Goal: Transaction & Acquisition: Purchase product/service

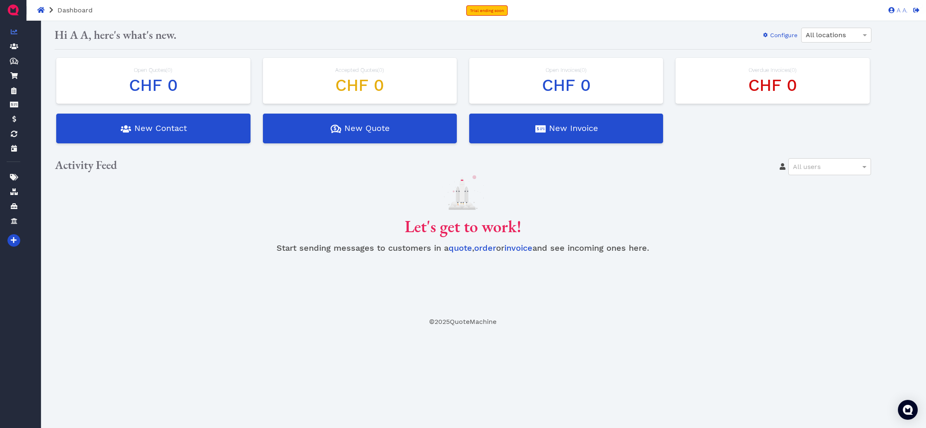
click at [21, 94] on div "A A. Dashboard Contacts Quotes Created with Sketch. $ Quotes Order Forms Orders…" at bounding box center [21, 215] width 28 height 382
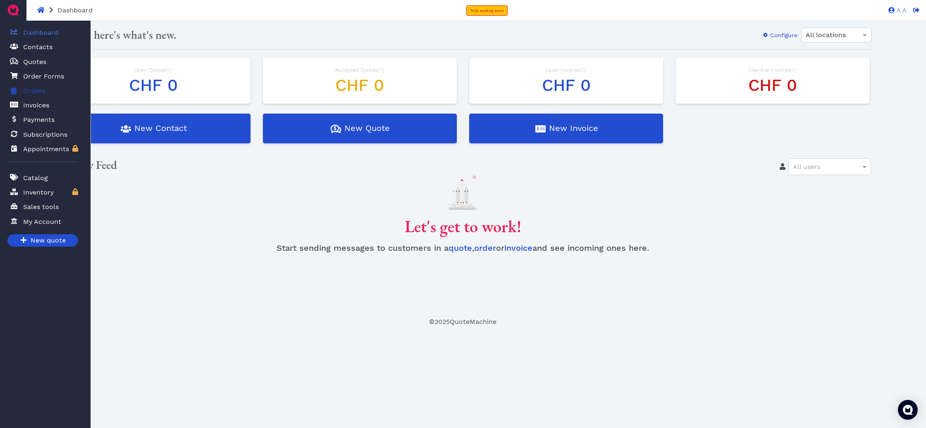
click at [23, 93] on span "Orders" at bounding box center [32, 91] width 25 height 11
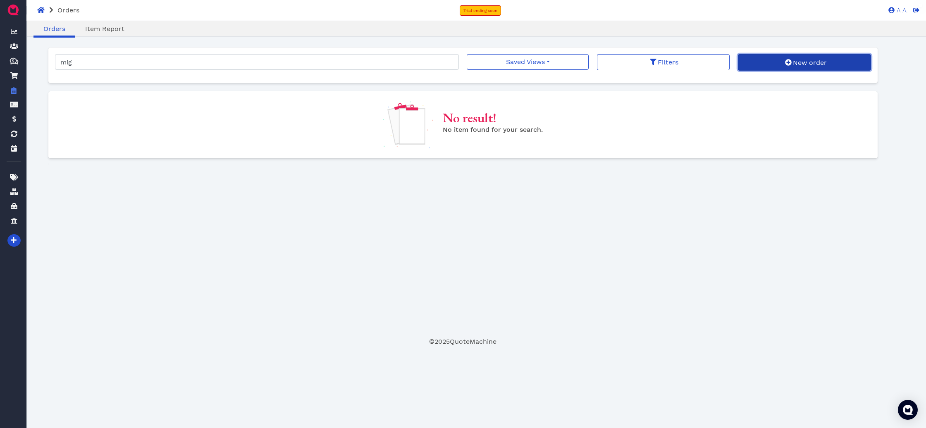
click at [769, 64] on button "New order" at bounding box center [804, 62] width 133 height 17
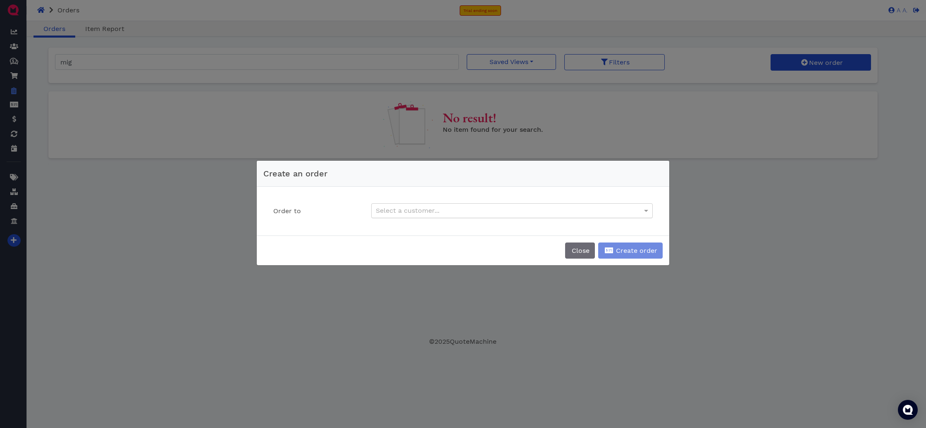
drag, startPoint x: 401, startPoint y: 199, endPoint x: 406, endPoint y: 204, distance: 7.0
click at [401, 199] on div "Order to Select a customer..." at bounding box center [462, 211] width 399 height 36
click at [406, 205] on div "Select a customer..." at bounding box center [512, 211] width 281 height 14
type input "[PERSON_NAME]"
click at [568, 253] on button "Close" at bounding box center [580, 251] width 30 height 16
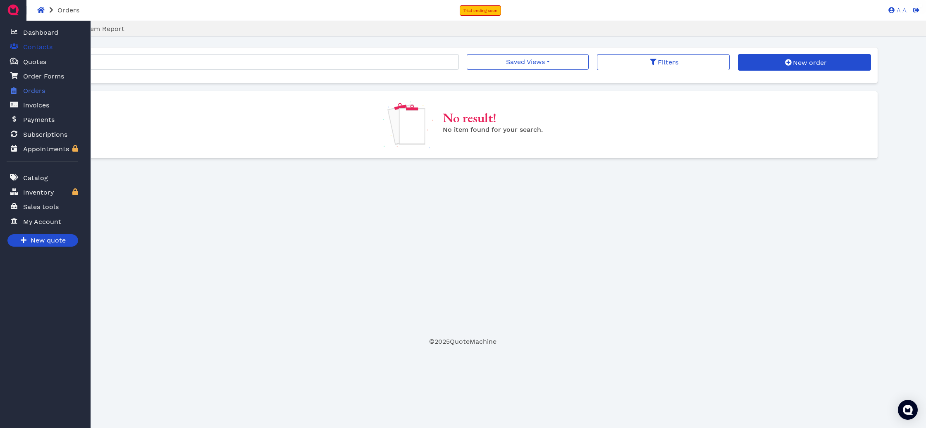
click at [12, 46] on icon at bounding box center [14, 46] width 8 height 7
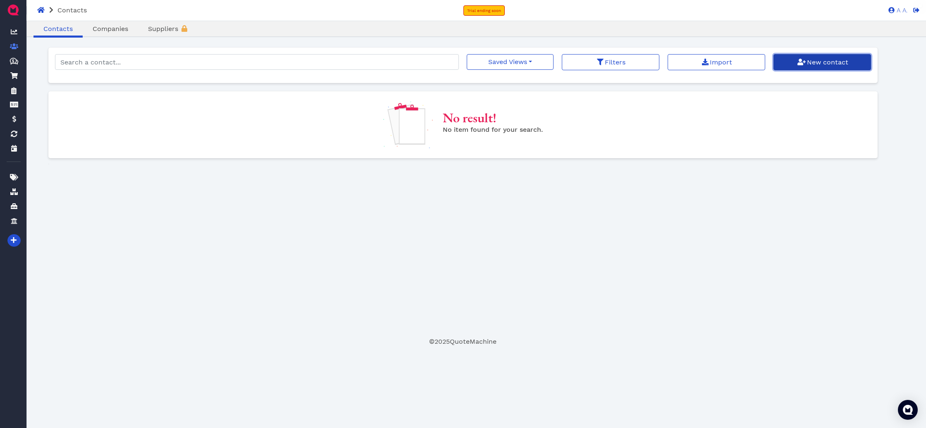
click at [846, 62] on span "New contact" at bounding box center [827, 62] width 43 height 8
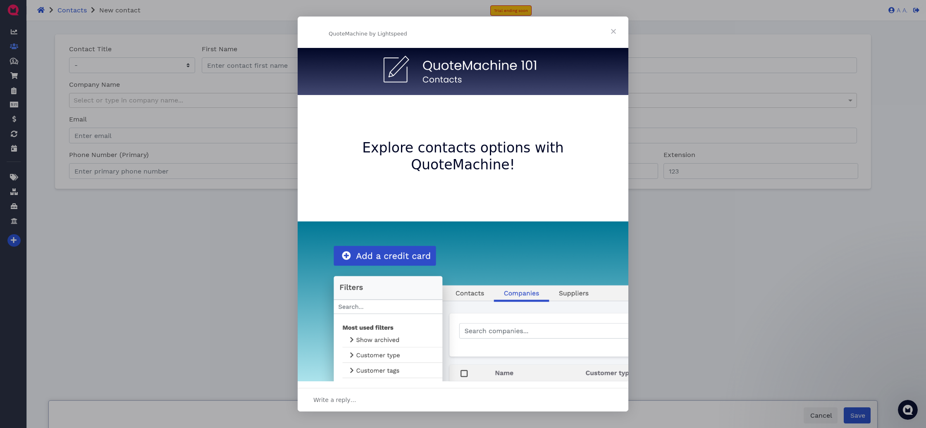
click at [619, 33] on span "Close" at bounding box center [614, 32] width 30 height 30
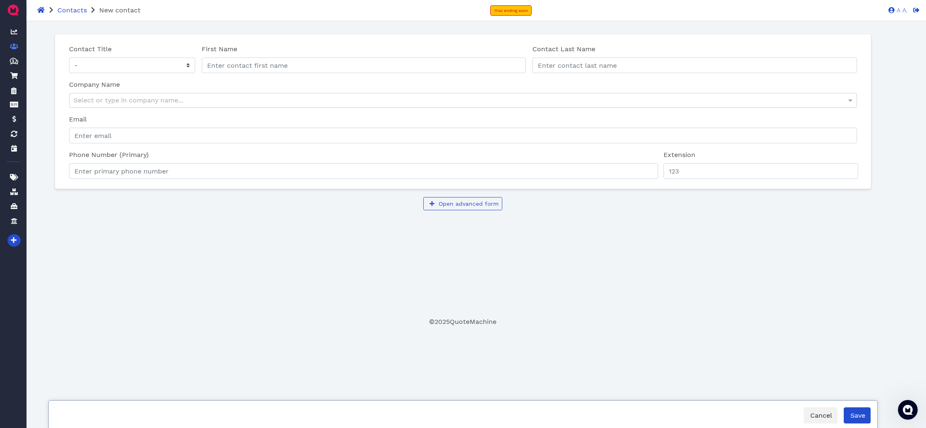
click at [550, 281] on div "Oops! × Contact Title - Mr Ms First Name Contact Last Name Contact last name is…" at bounding box center [462, 172] width 829 height 289
select select "Mr"
click option "Mr" at bounding box center [0, 0] width 0 height 0
click at [242, 67] on input "First Name" at bounding box center [364, 65] width 325 height 16
type input "Max"
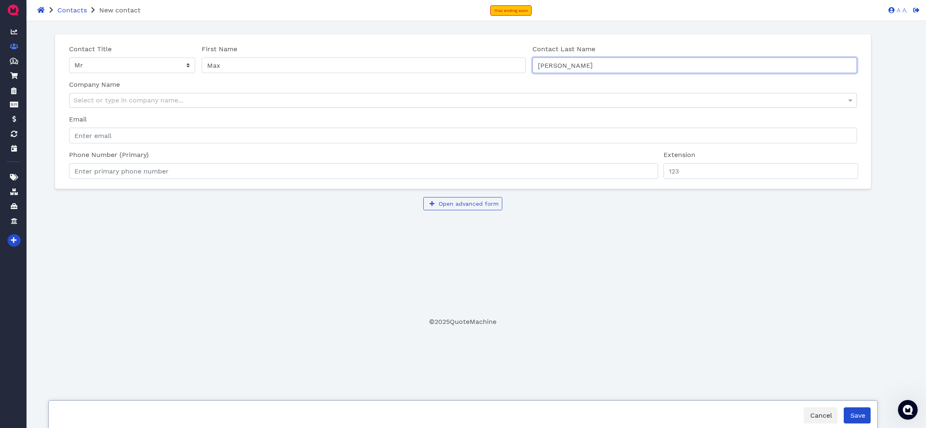
type input "[PERSON_NAME]"
type input "Muster Versand AG"
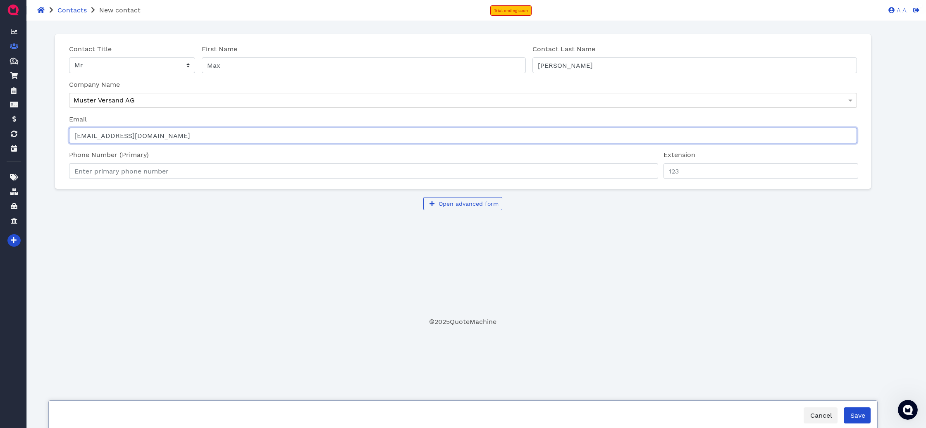
type input "[EMAIL_ADDRESS][DOMAIN_NAME]"
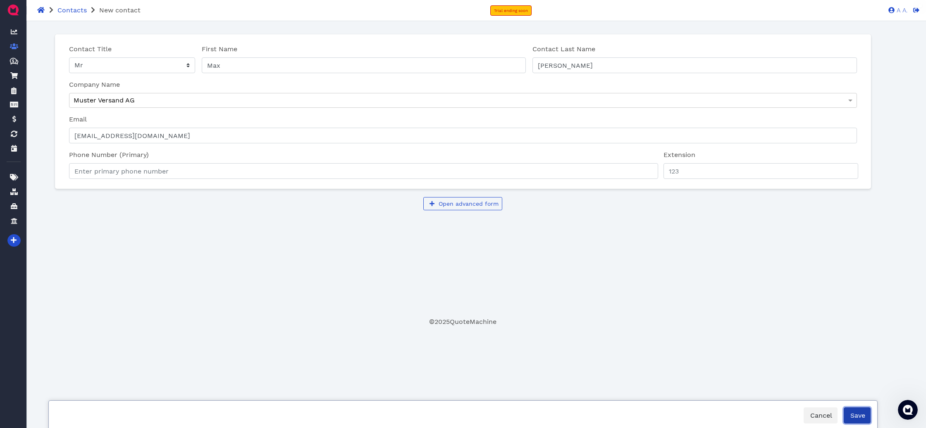
click at [862, 418] on span "Save" at bounding box center [857, 416] width 16 height 8
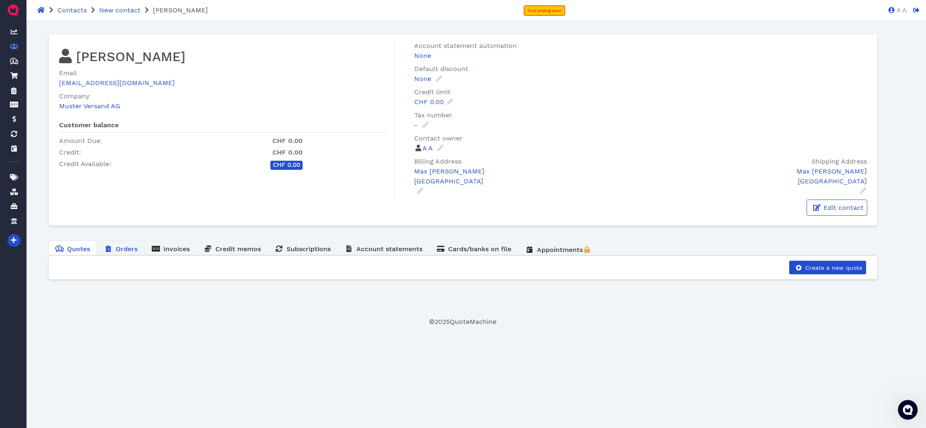
click at [120, 247] on span "Orders" at bounding box center [127, 249] width 22 height 8
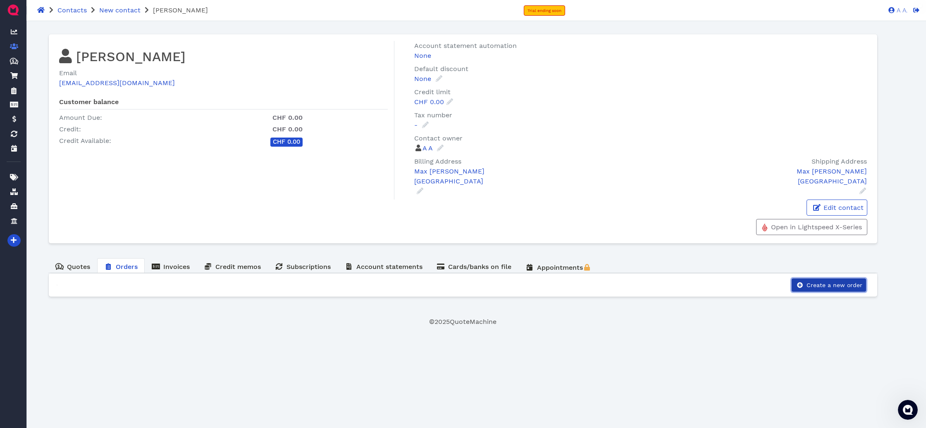
click at [854, 287] on span "Create a new order" at bounding box center [833, 285] width 57 height 7
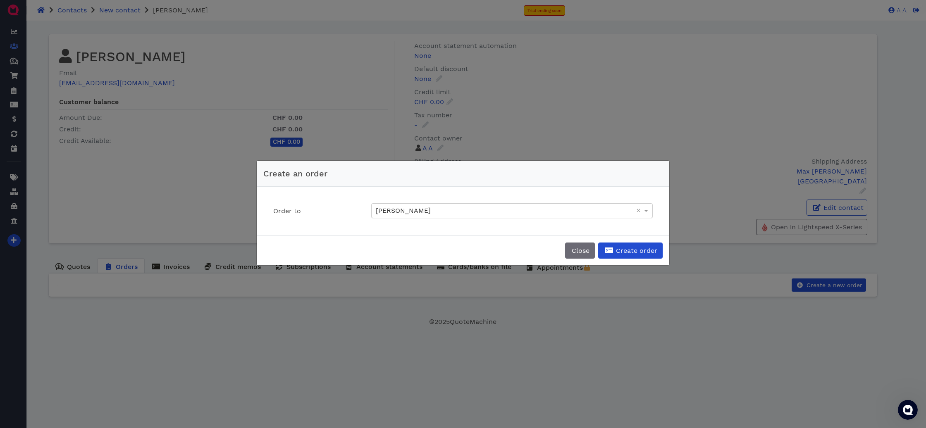
click at [467, 210] on div "[PERSON_NAME]" at bounding box center [512, 211] width 281 height 14
click at [623, 253] on span "Create order" at bounding box center [636, 251] width 43 height 8
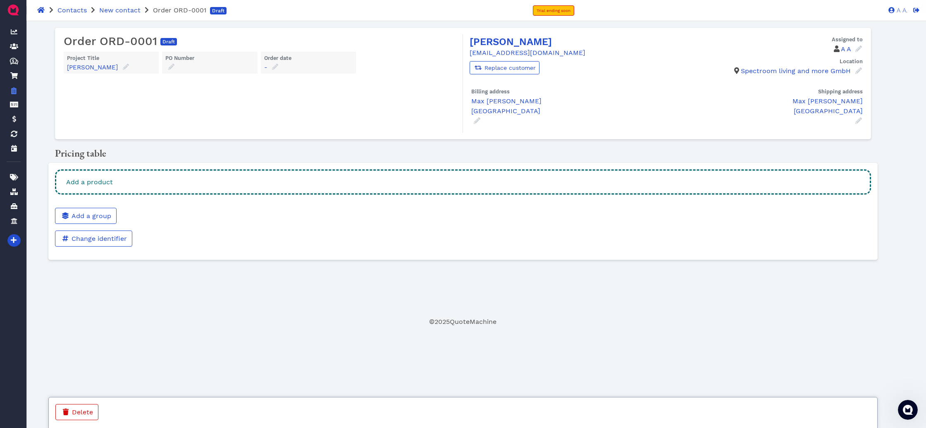
click at [418, 181] on div "Add a product" at bounding box center [463, 182] width 816 height 25
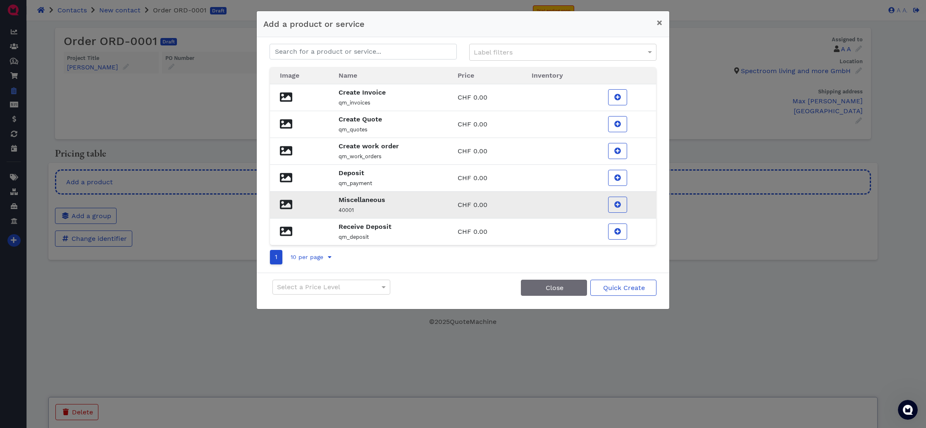
click at [433, 201] on p "Miscellaneous" at bounding box center [389, 200] width 100 height 10
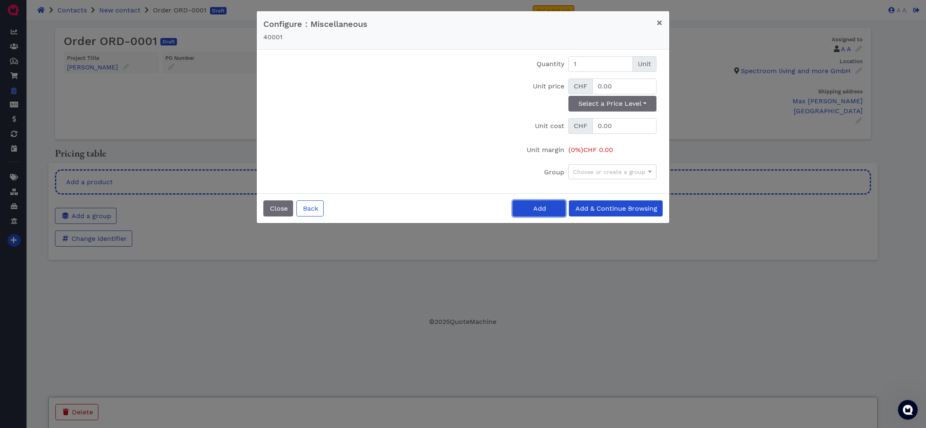
click at [528, 208] on button "Add" at bounding box center [539, 209] width 53 height 16
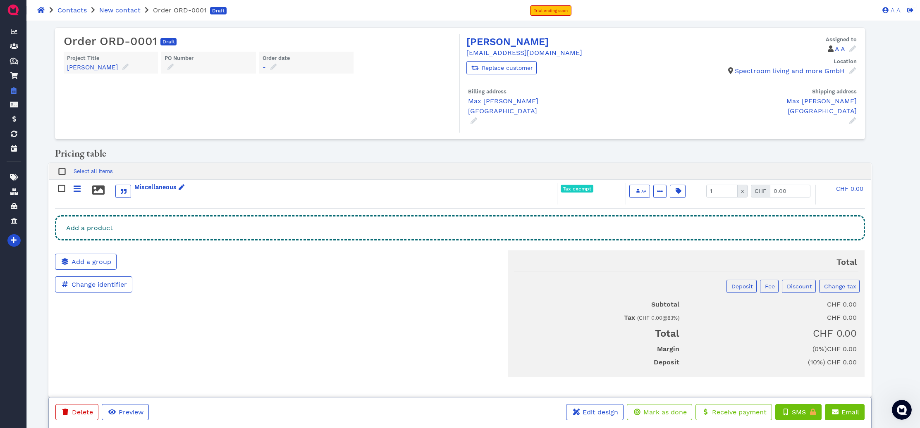
click at [489, 229] on div "Add a product" at bounding box center [460, 227] width 810 height 25
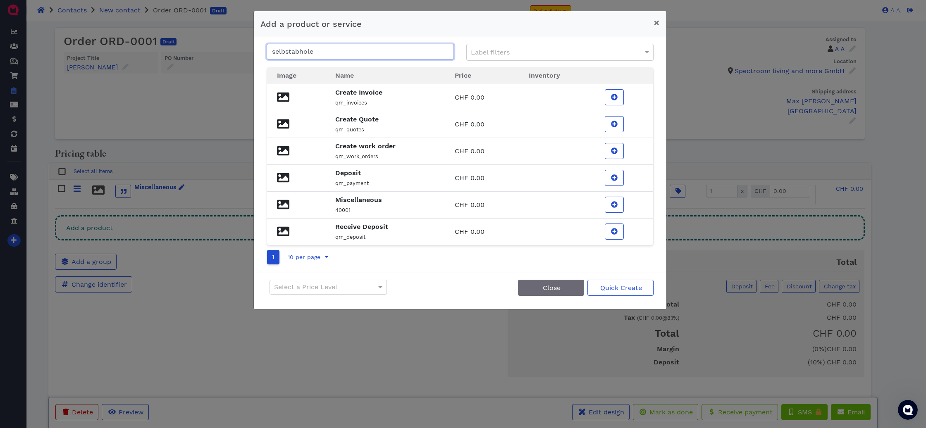
type input "selbstabholer"
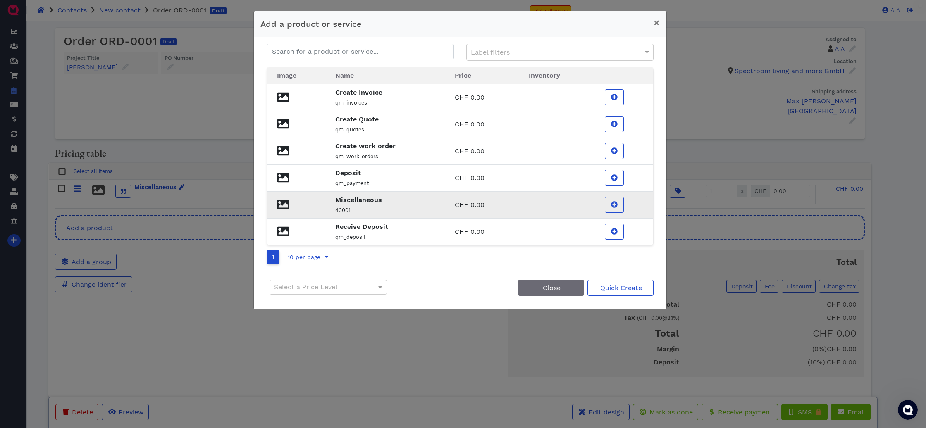
click at [404, 202] on p "Miscellaneous" at bounding box center [385, 200] width 100 height 10
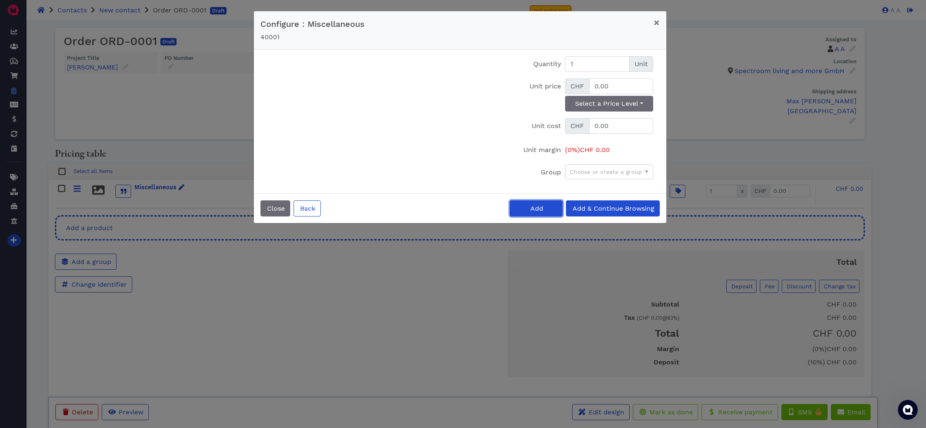
click at [540, 216] on button "Add" at bounding box center [536, 209] width 53 height 16
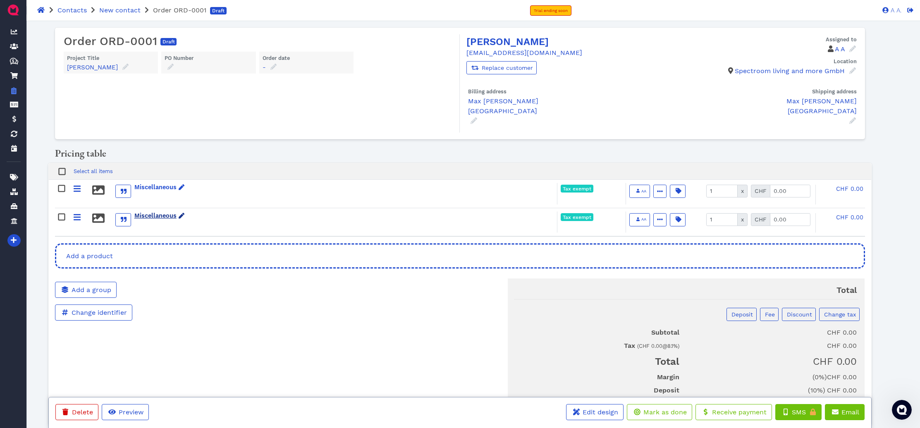
click at [156, 214] on div "Miscellaneous" at bounding box center [159, 216] width 50 height 9
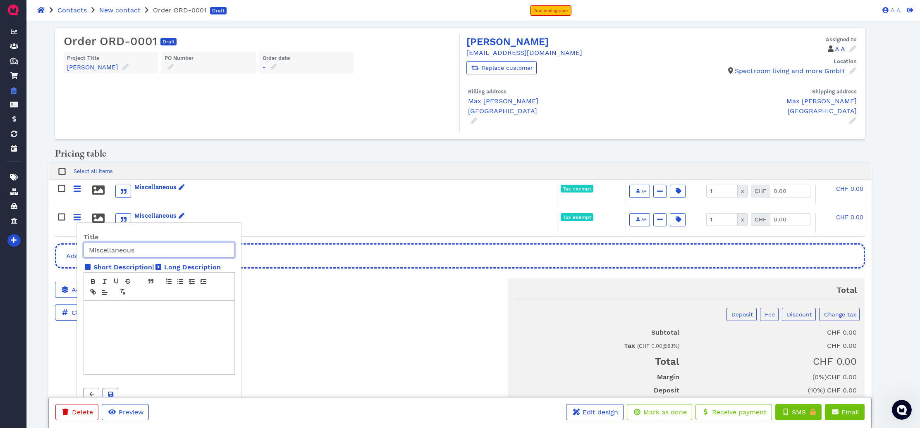
click at [170, 251] on input "Miscellaneous" at bounding box center [159, 250] width 151 height 16
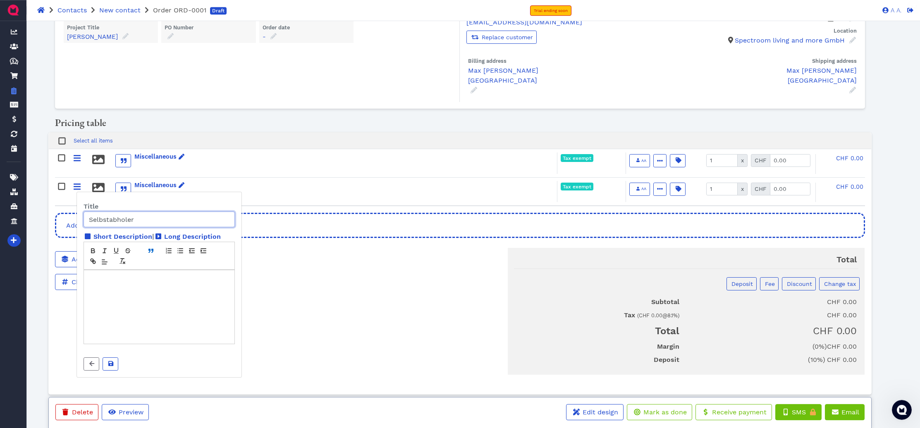
scroll to position [36, 0]
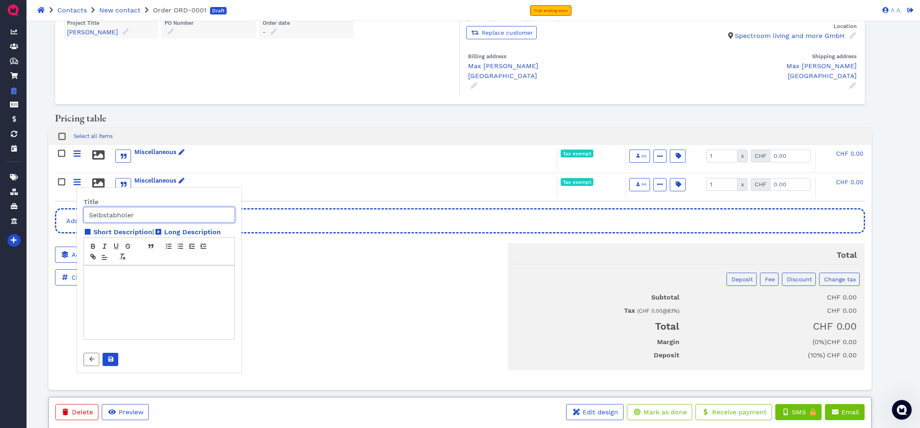
type input "Selbstabholer"
click at [117, 359] on button at bounding box center [111, 359] width 16 height 13
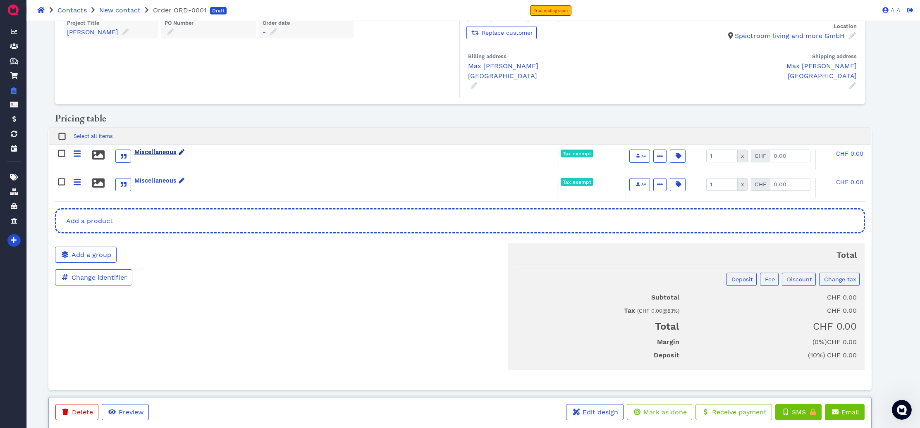
click at [148, 148] on div "Miscellaneous" at bounding box center [159, 152] width 50 height 9
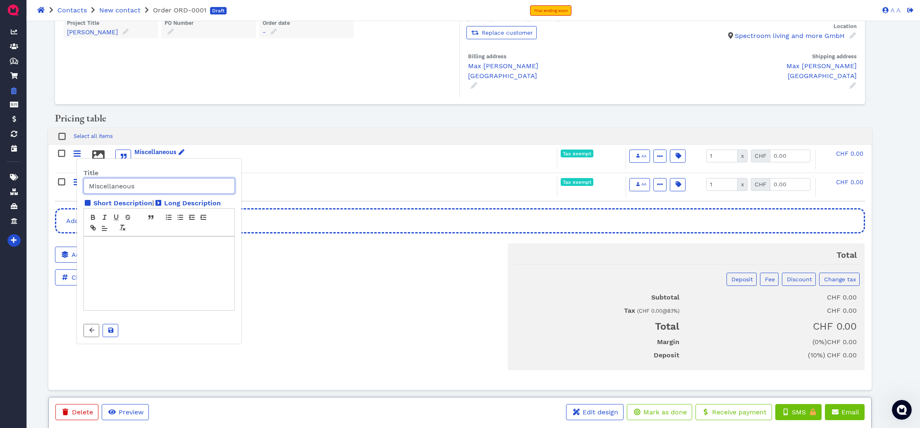
click at [169, 189] on input "Miscellaneous" at bounding box center [159, 186] width 151 height 16
type input "Tisch auf Mass"
click at [117, 328] on button at bounding box center [111, 330] width 16 height 13
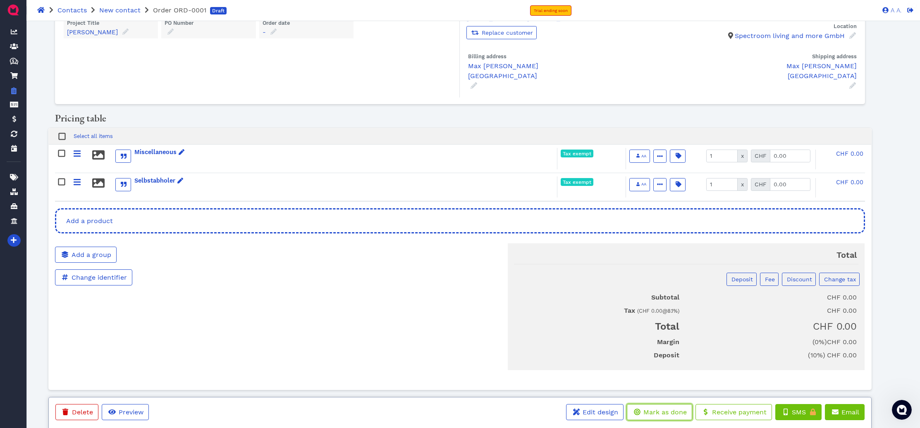
click at [647, 406] on button "Mark as done" at bounding box center [659, 412] width 65 height 16
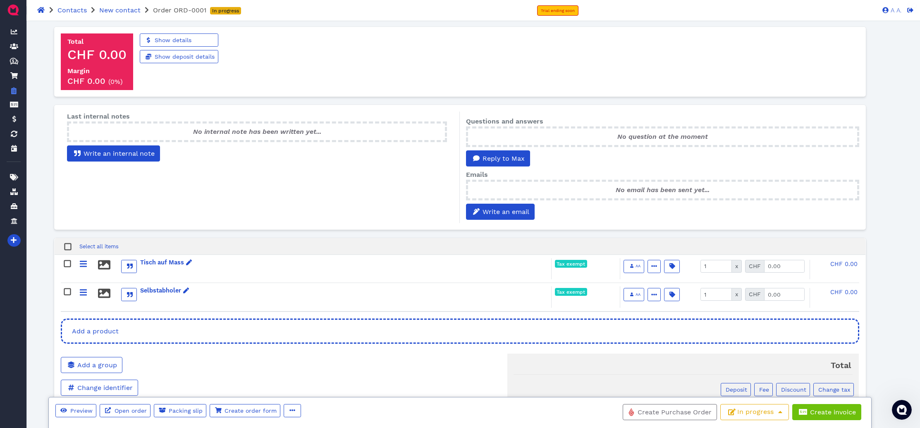
scroll to position [291, 0]
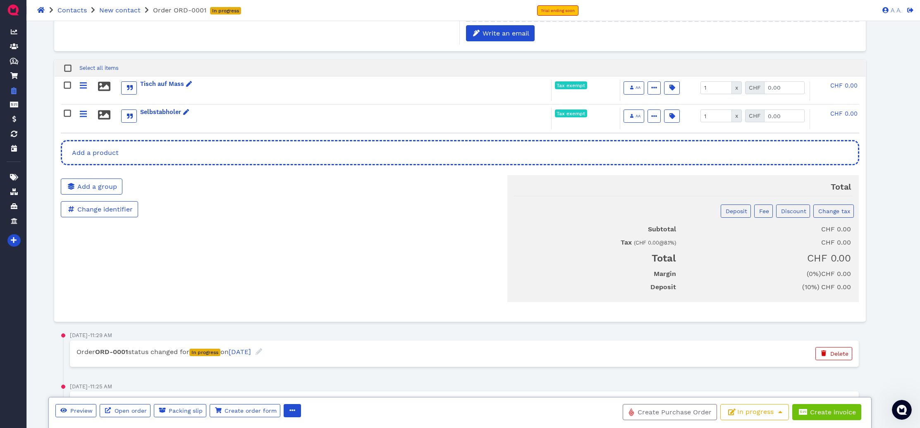
click at [298, 410] on div "Preview Open order Packing slip Create order form Duplicate Export to word Prin…" at bounding box center [179, 414] width 249 height 20
click at [298, 410] on button "button" at bounding box center [292, 410] width 17 height 13
click at [733, 215] on span "Deposit" at bounding box center [735, 211] width 23 height 7
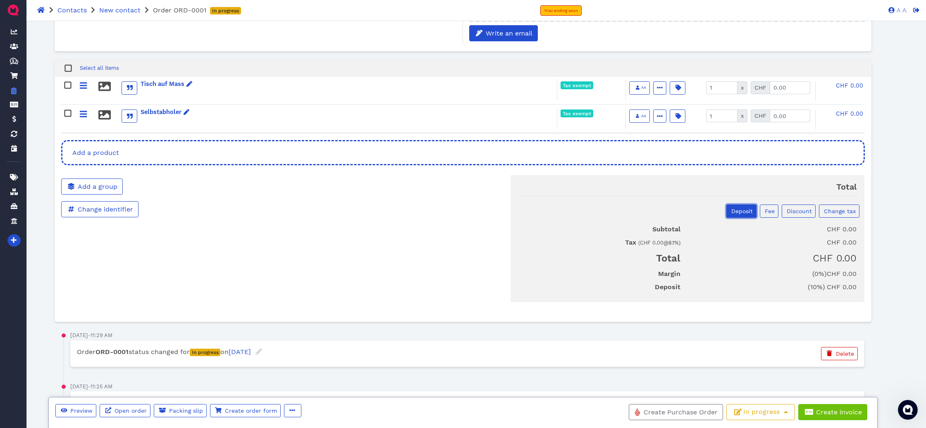
select select "percentage"
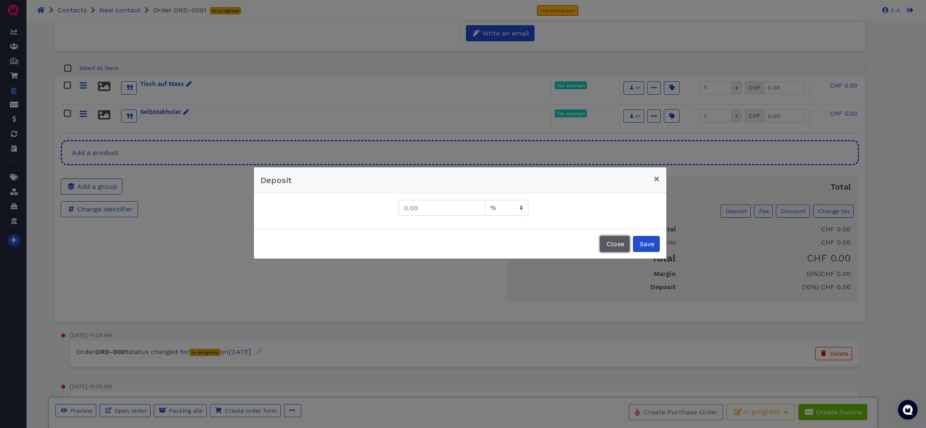
click at [611, 246] on span "Close" at bounding box center [614, 244] width 19 height 8
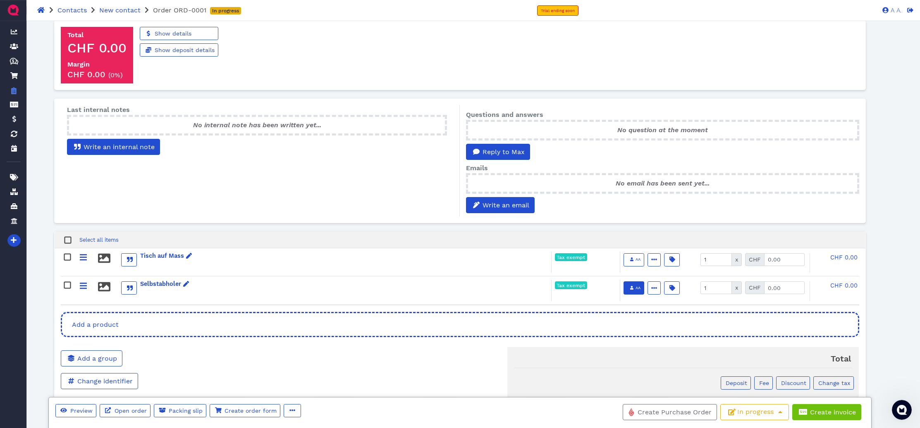
scroll to position [126, 0]
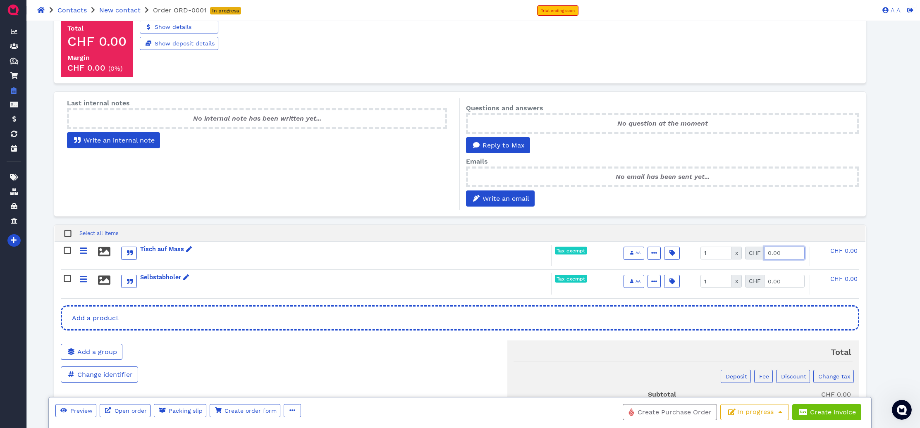
click at [781, 253] on input "0.00" at bounding box center [784, 253] width 41 height 13
type input "3000.00"
click at [819, 239] on div "Select all items" at bounding box center [460, 233] width 810 height 17
click at [459, 332] on div "Total Deposit Fee Discount Change tax Subtotal CHF 3,000.00 Tax ( CHF 0.00 @ 8.…" at bounding box center [595, 399] width 540 height 137
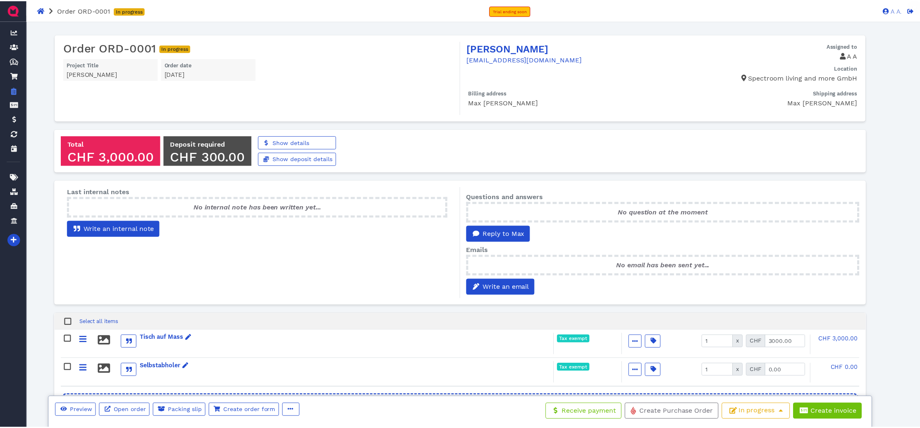
scroll to position [126, 0]
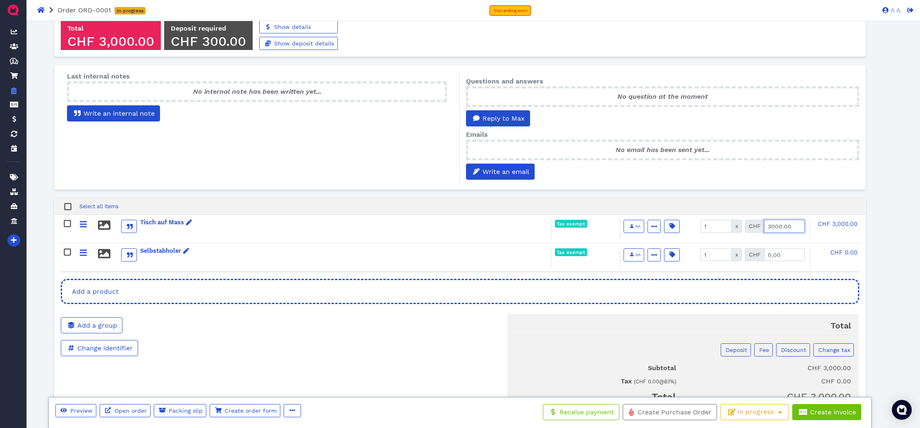
click at [801, 231] on input "3000.00" at bounding box center [784, 226] width 41 height 13
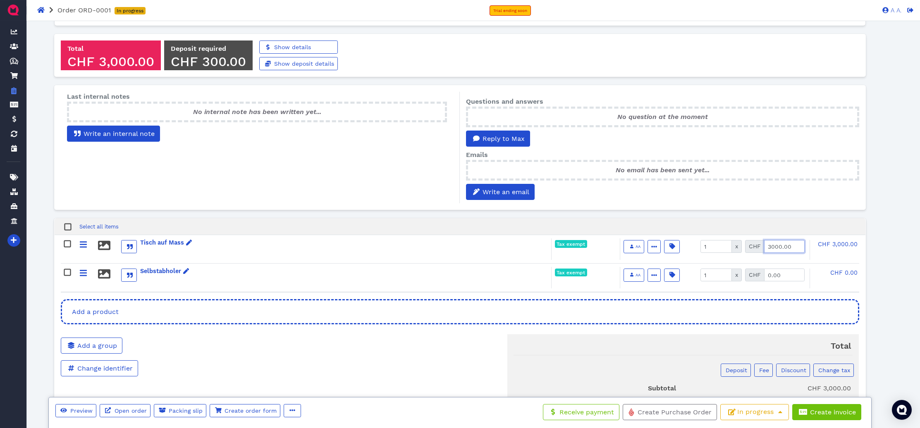
scroll to position [112, 0]
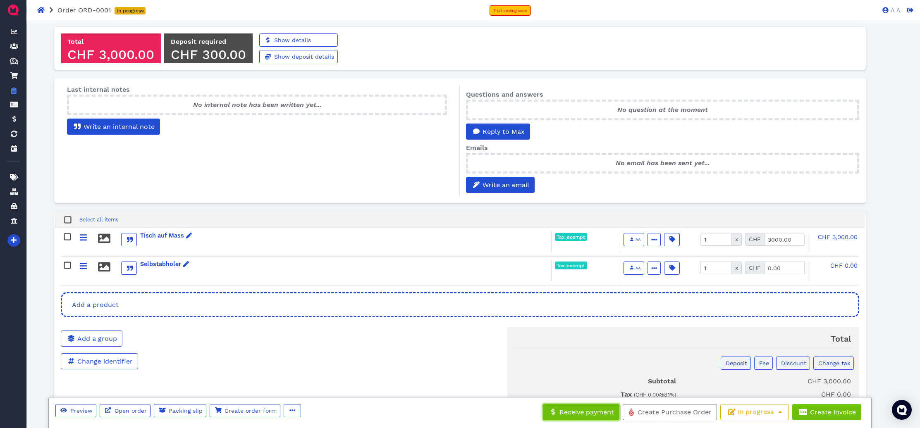
click at [584, 410] on span "Receive payment" at bounding box center [586, 412] width 56 height 8
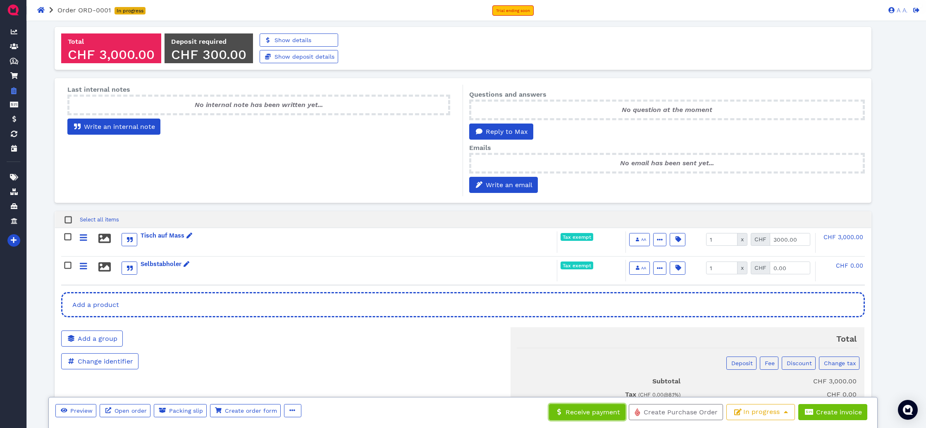
select select "credit-card"
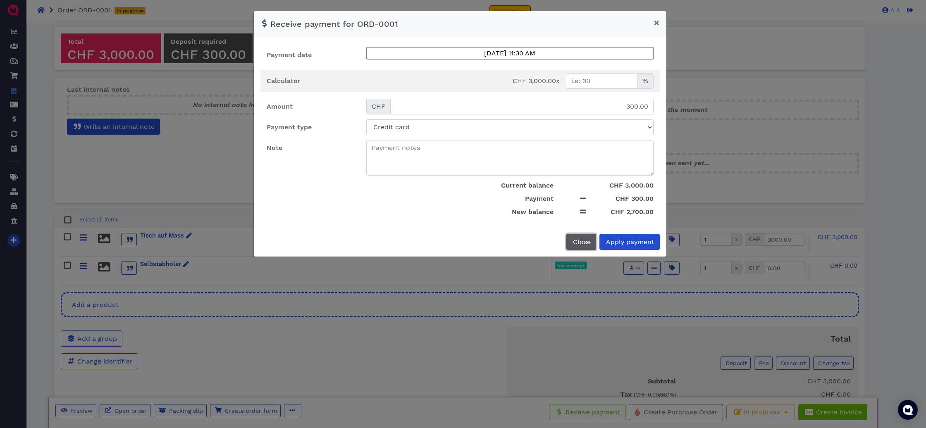
click at [584, 240] on span "Close" at bounding box center [581, 242] width 19 height 8
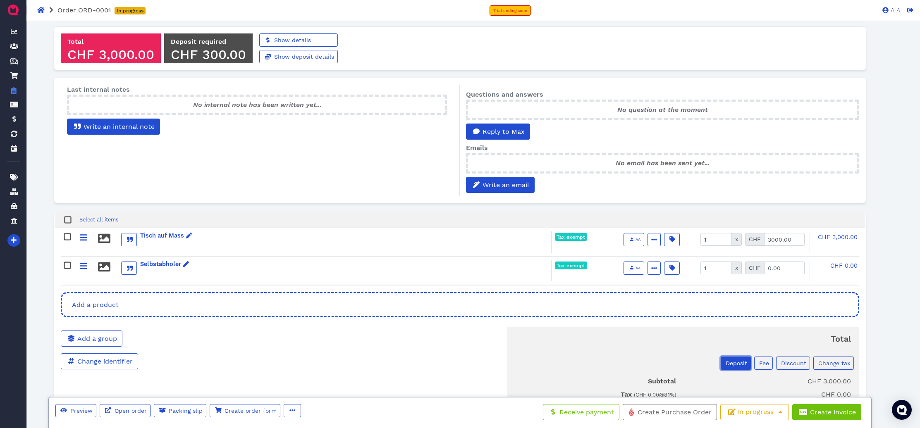
click at [729, 363] on span "Deposit" at bounding box center [735, 363] width 23 height 7
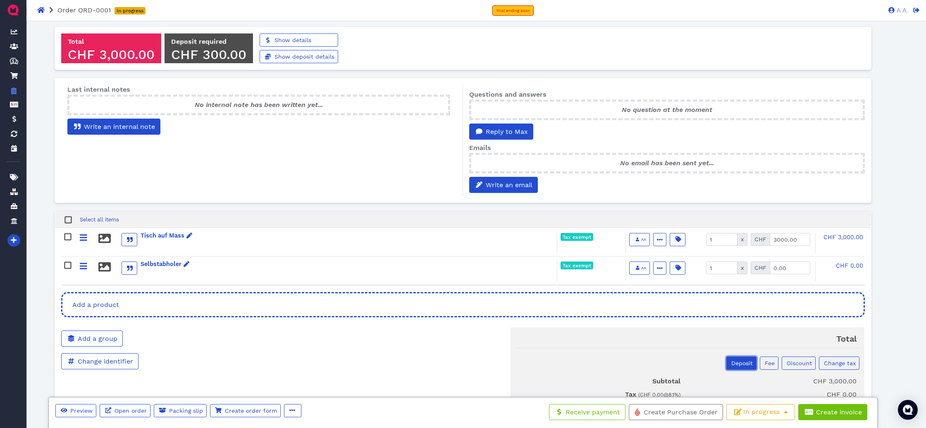
select select "percentage"
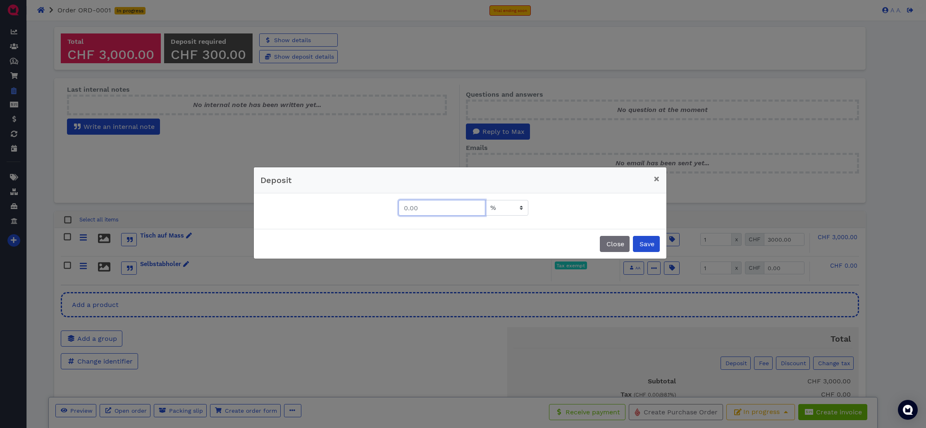
click at [423, 209] on input "text" at bounding box center [442, 208] width 87 height 16
click at [618, 242] on span "Close" at bounding box center [614, 244] width 19 height 8
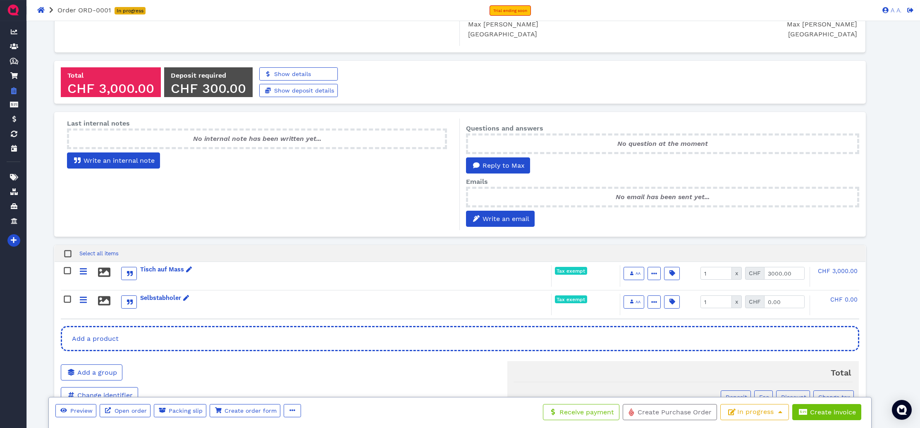
scroll to position [73, 0]
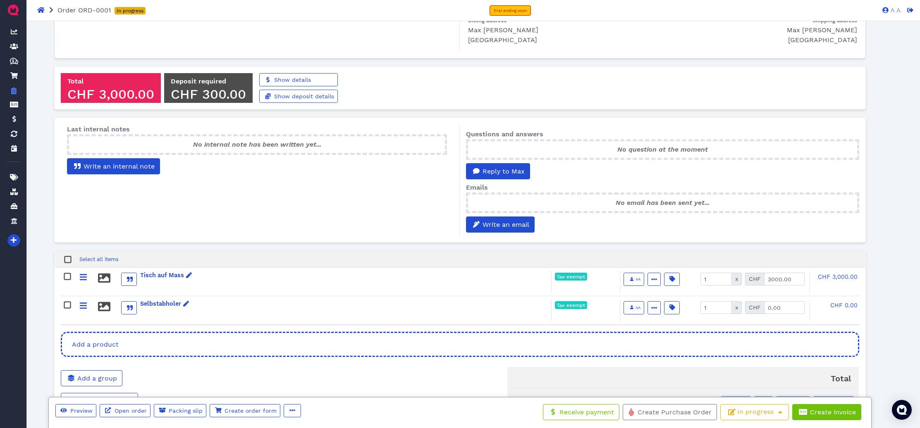
click at [561, 402] on div "Preview Open order Packing slip Create order form Duplicate Export to word Prin…" at bounding box center [460, 414] width 824 height 34
click at [563, 408] on button "Receive payment" at bounding box center [581, 412] width 76 height 16
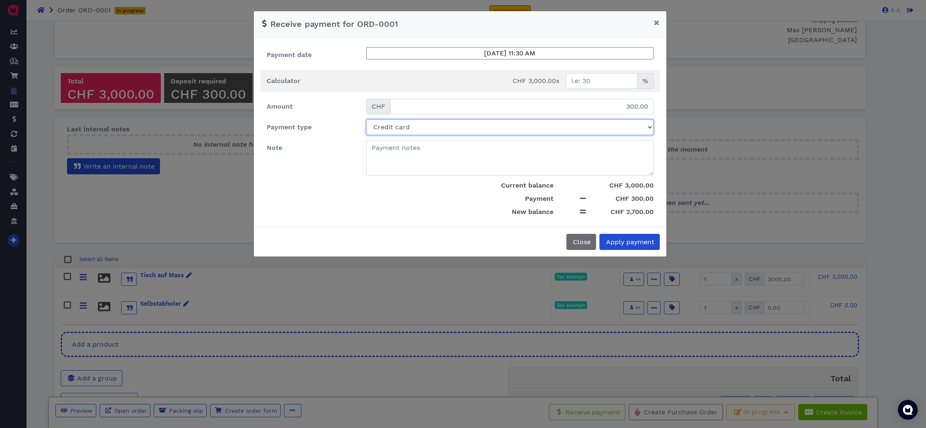
select select "bank-transfer"
click option "Bank transfer" at bounding box center [0, 0] width 0 height 0
drag, startPoint x: 621, startPoint y: 107, endPoint x: 679, endPoint y: 111, distance: 58.0
click at [654, 111] on input "300.00" at bounding box center [521, 107] width 263 height 16
click at [637, 239] on span "Apply payment" at bounding box center [630, 242] width 50 height 8
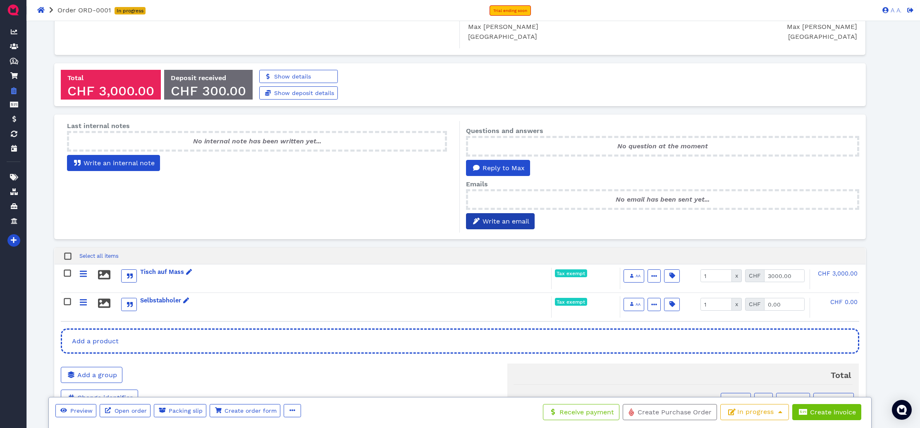
scroll to position [119, 0]
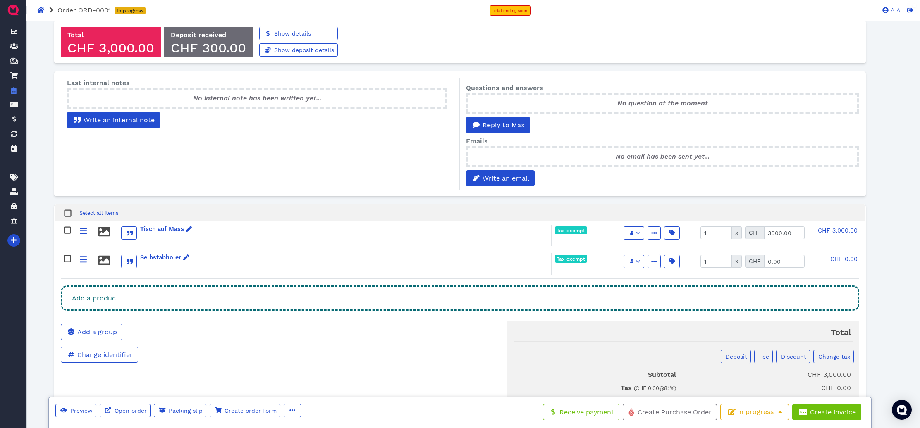
click at [402, 294] on div "Add a product" at bounding box center [460, 298] width 798 height 25
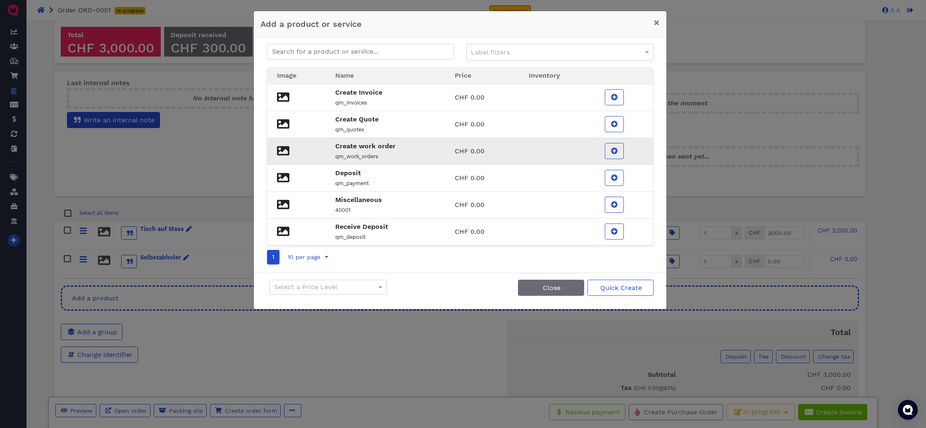
click at [403, 158] on p "qm_work_orders" at bounding box center [385, 156] width 100 height 10
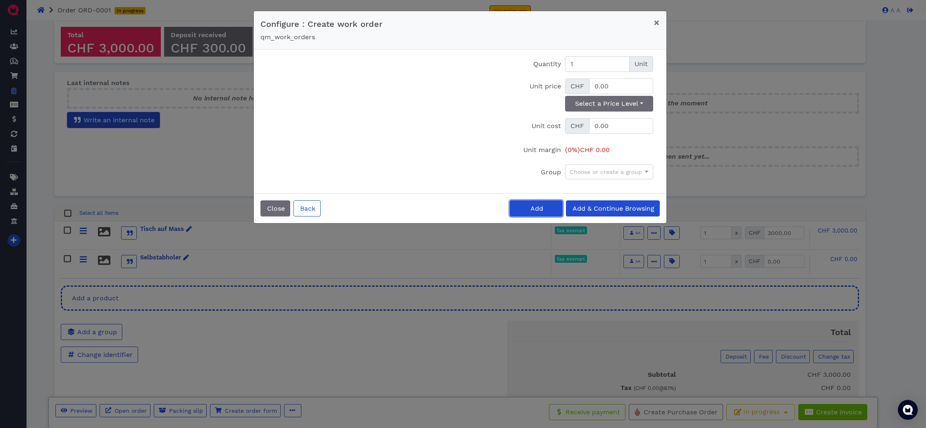
click at [547, 210] on button "Add" at bounding box center [536, 209] width 53 height 16
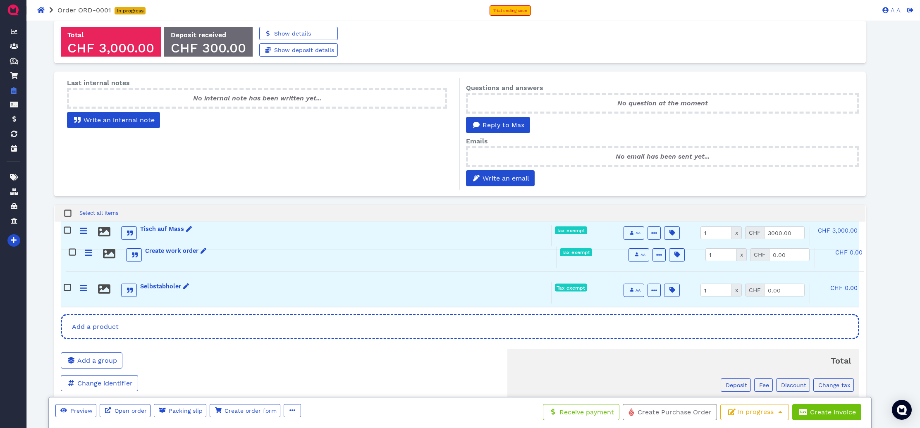
drag, startPoint x: 84, startPoint y: 292, endPoint x: 90, endPoint y: 252, distance: 40.1
click at [90, 252] on div "Tisch auf Mass Tax exempt AA Active Included Taxable Hide price Tax 8.1 % Assig…" at bounding box center [460, 265] width 798 height 86
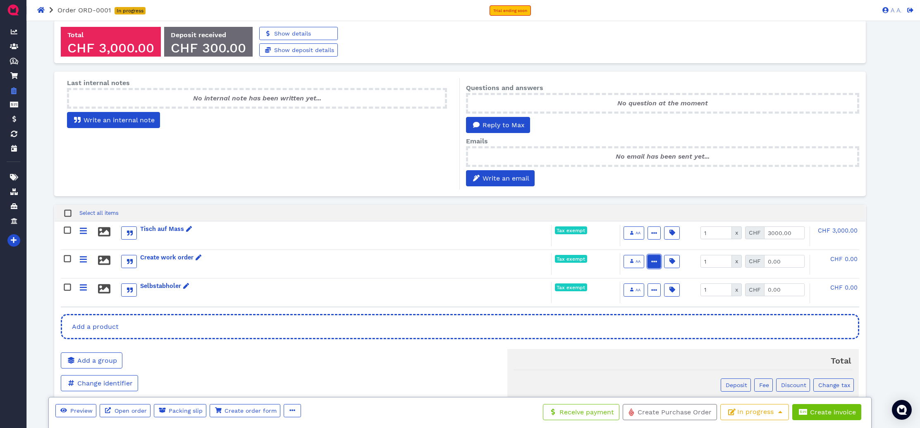
click at [648, 261] on button "button" at bounding box center [653, 261] width 13 height 13
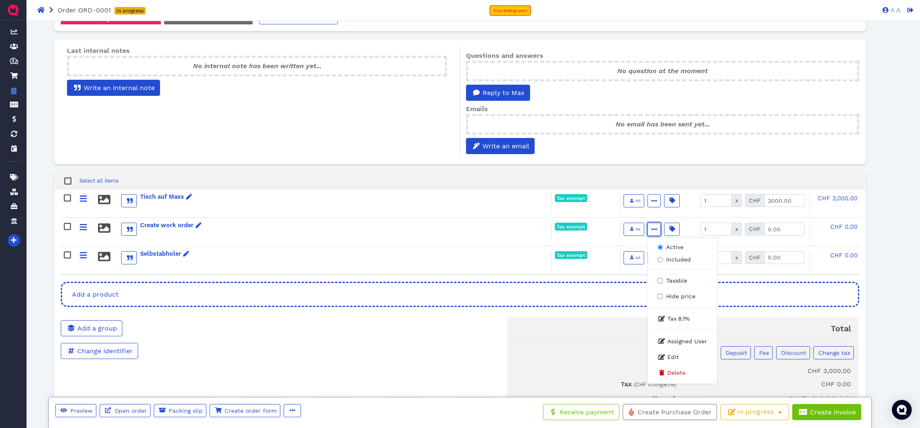
scroll to position [0, 0]
